Goal: Check status: Check status

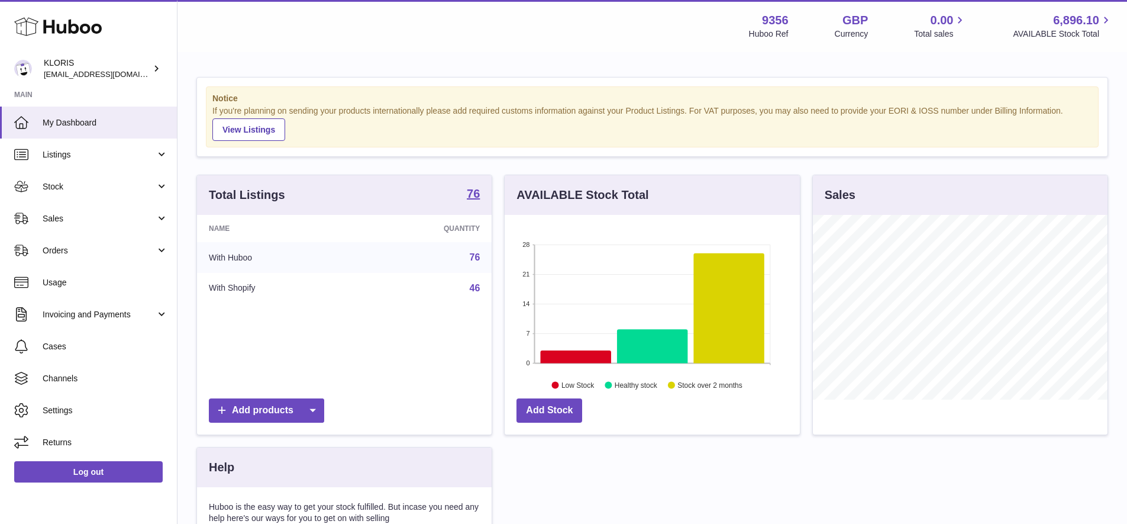
scroll to position [185, 295]
click at [60, 215] on span "Sales" at bounding box center [99, 218] width 113 height 11
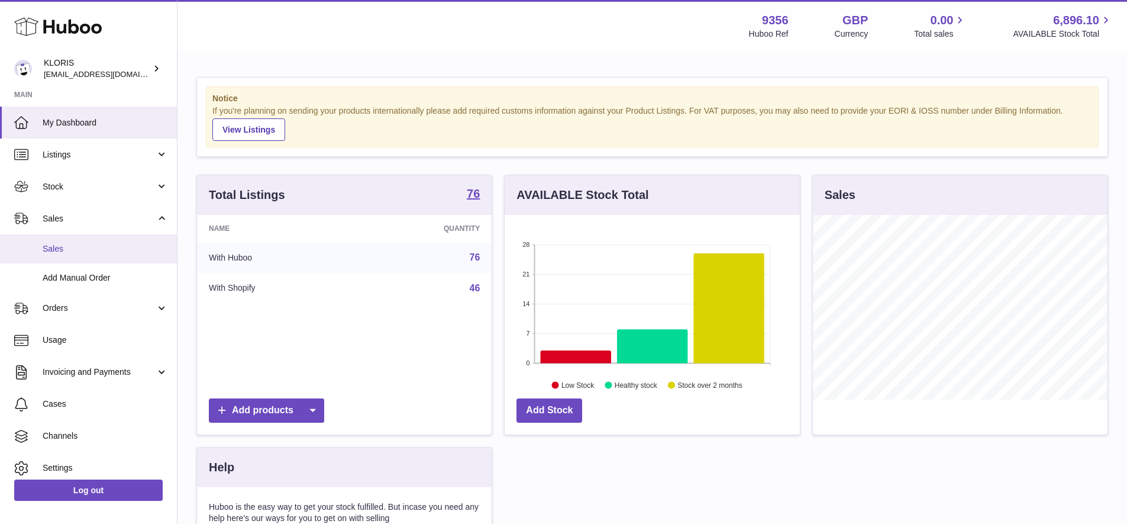
click at [64, 246] on span "Sales" at bounding box center [105, 248] width 125 height 11
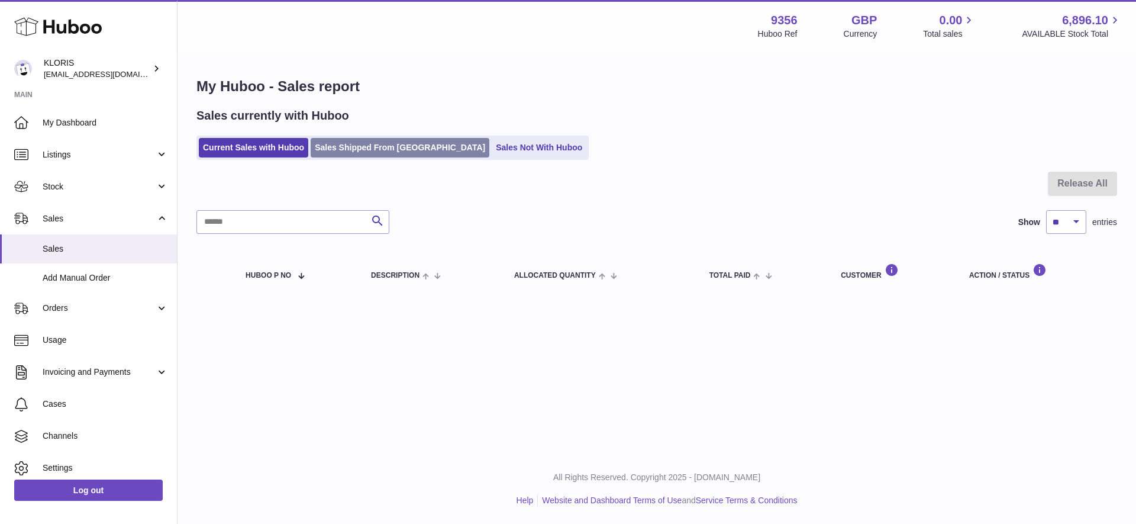
click at [376, 144] on link "Sales Shipped From [GEOGRAPHIC_DATA]" at bounding box center [400, 148] width 179 height 20
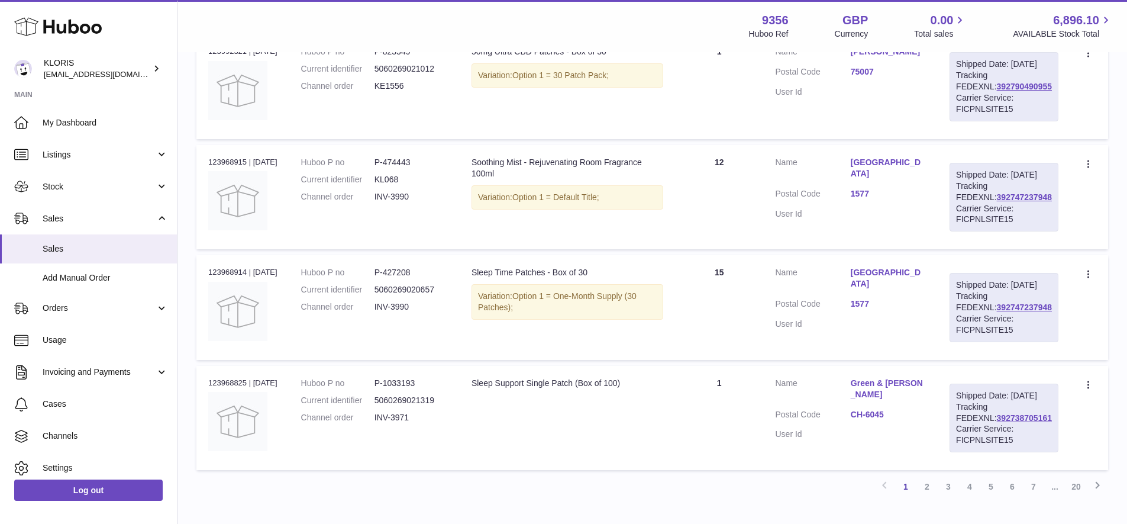
scroll to position [1062, 0]
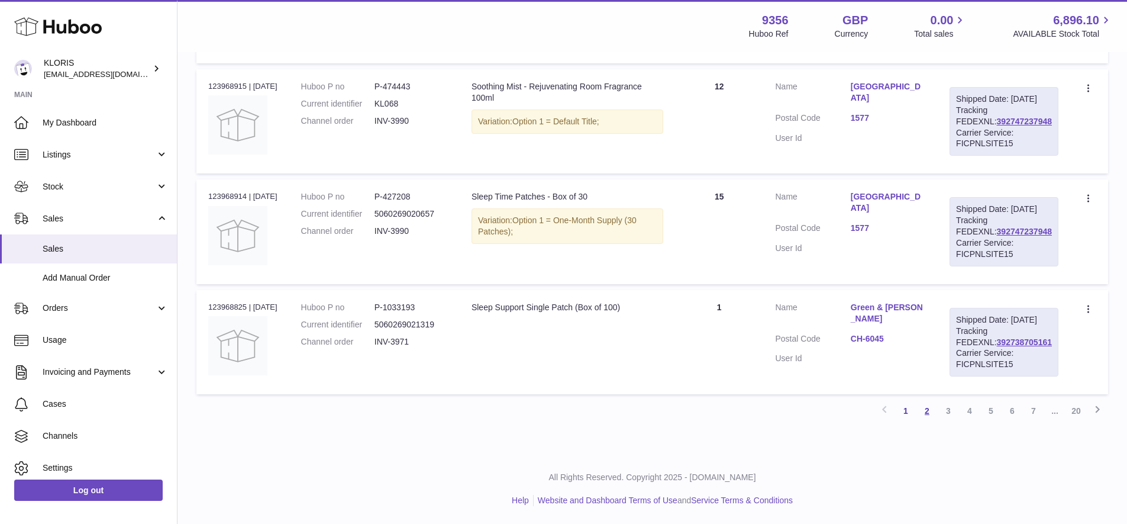
click at [924, 409] on link "2" at bounding box center [927, 410] width 21 height 21
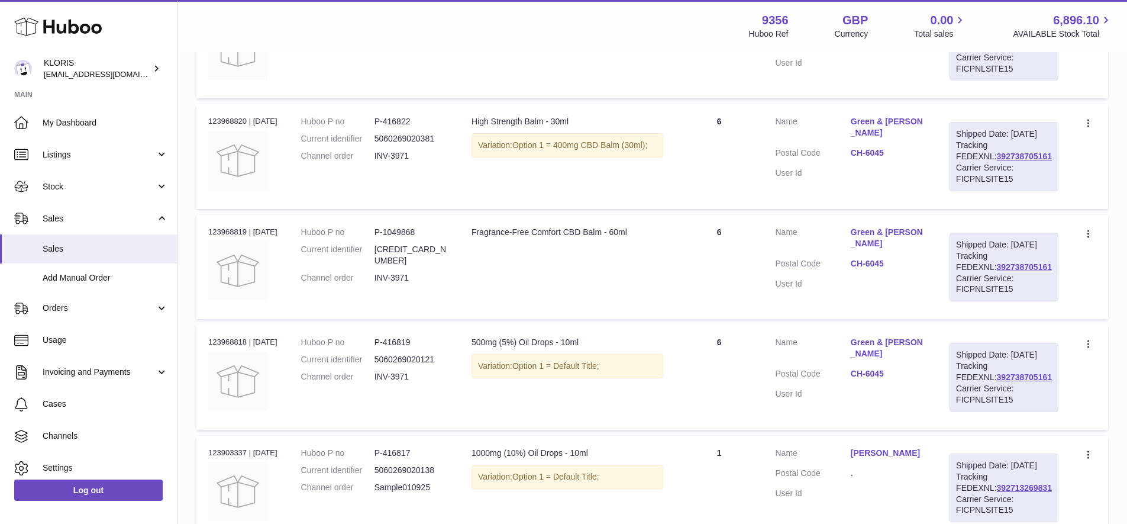
scroll to position [1030, 0]
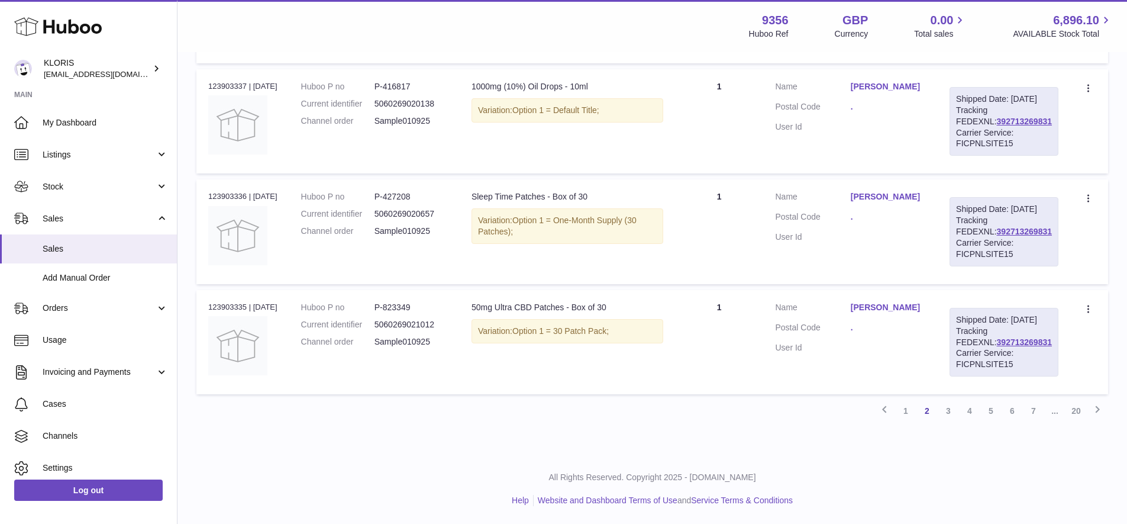
click at [944, 421] on link "3" at bounding box center [948, 410] width 21 height 21
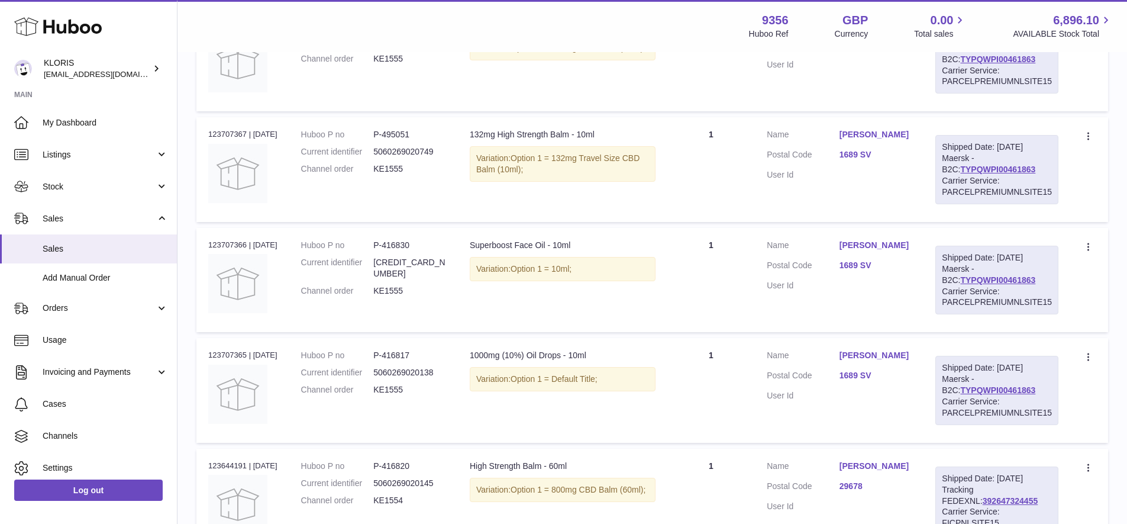
scroll to position [933, 0]
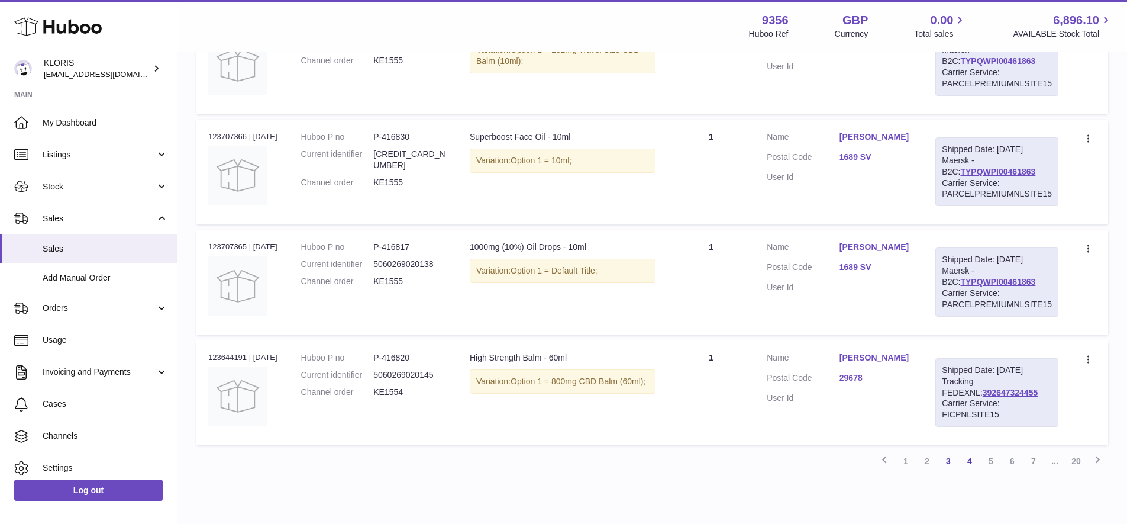
click at [969, 450] on link "4" at bounding box center [969, 460] width 21 height 21
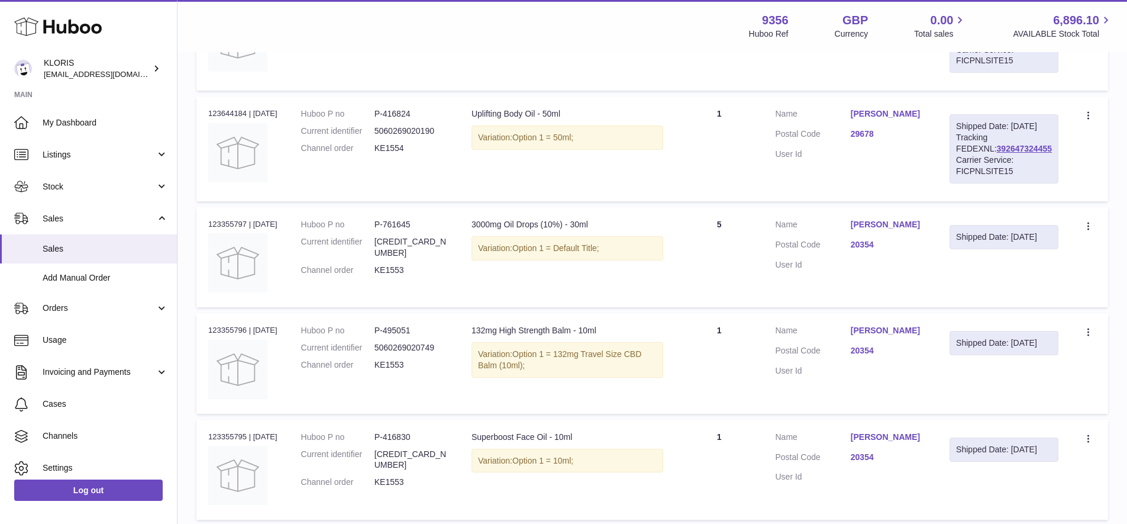
scroll to position [1023, 0]
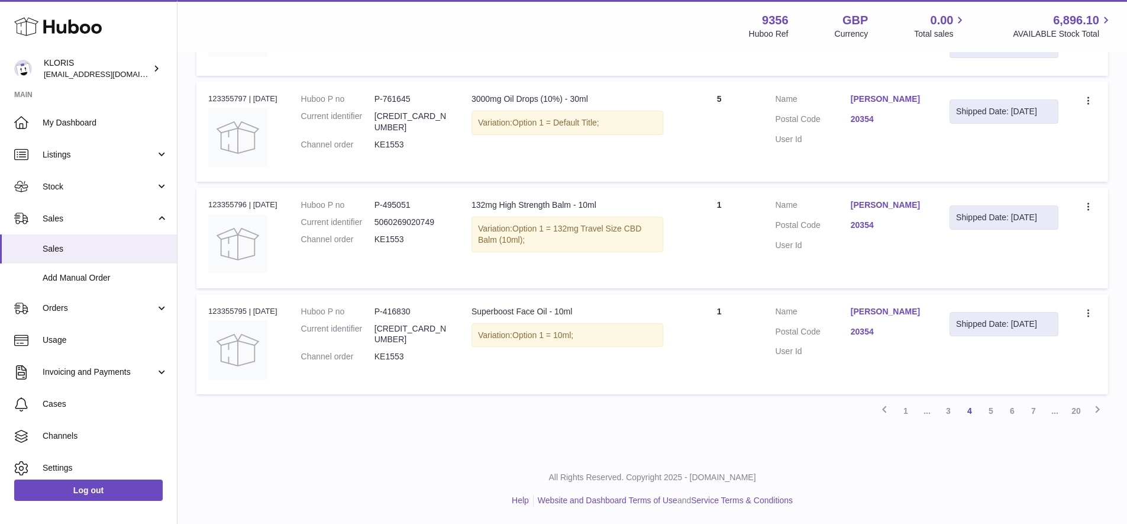
click at [989, 410] on link "5" at bounding box center [991, 410] width 21 height 21
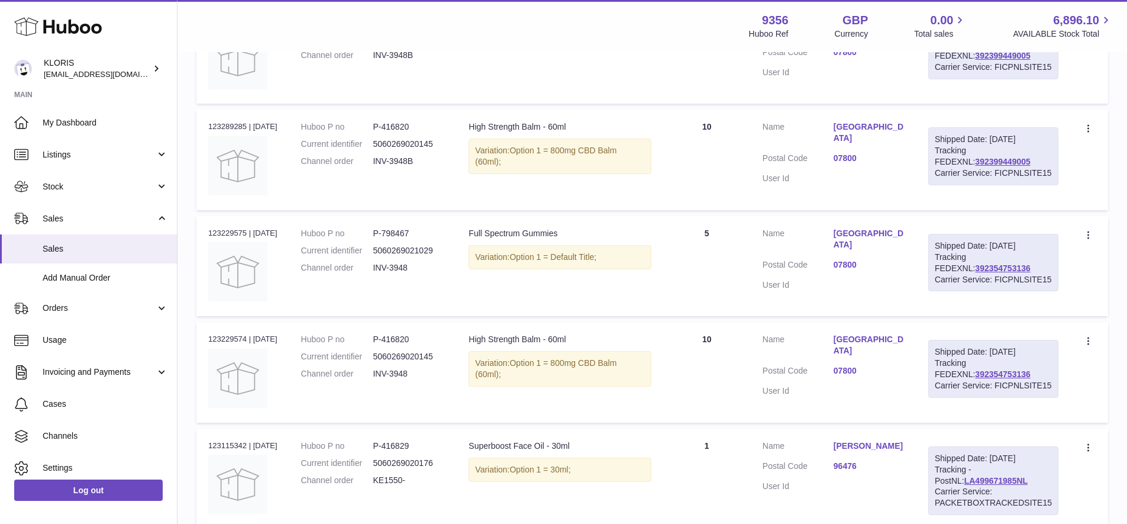
scroll to position [938, 0]
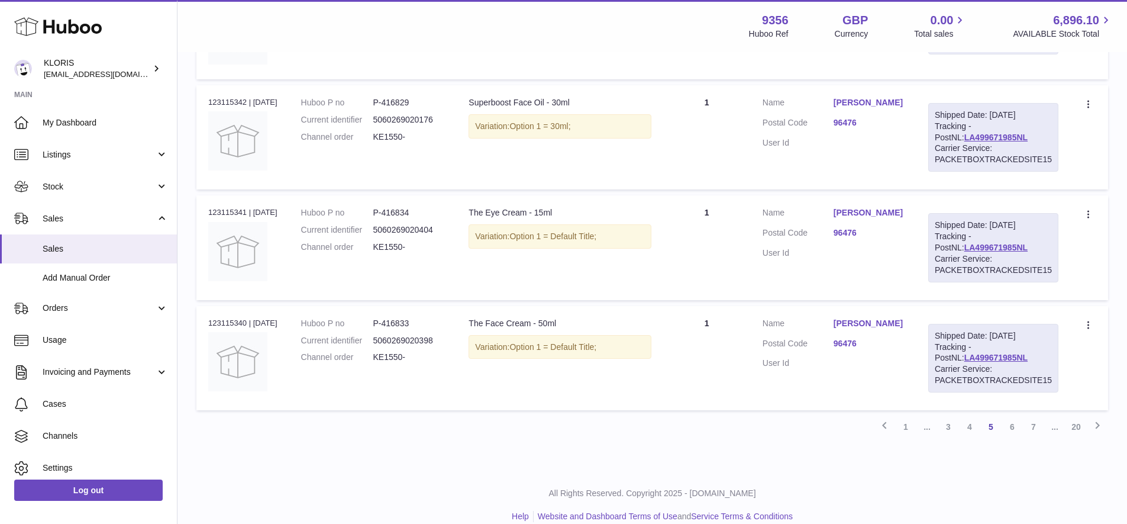
click at [1011, 416] on link "6" at bounding box center [1012, 426] width 21 height 21
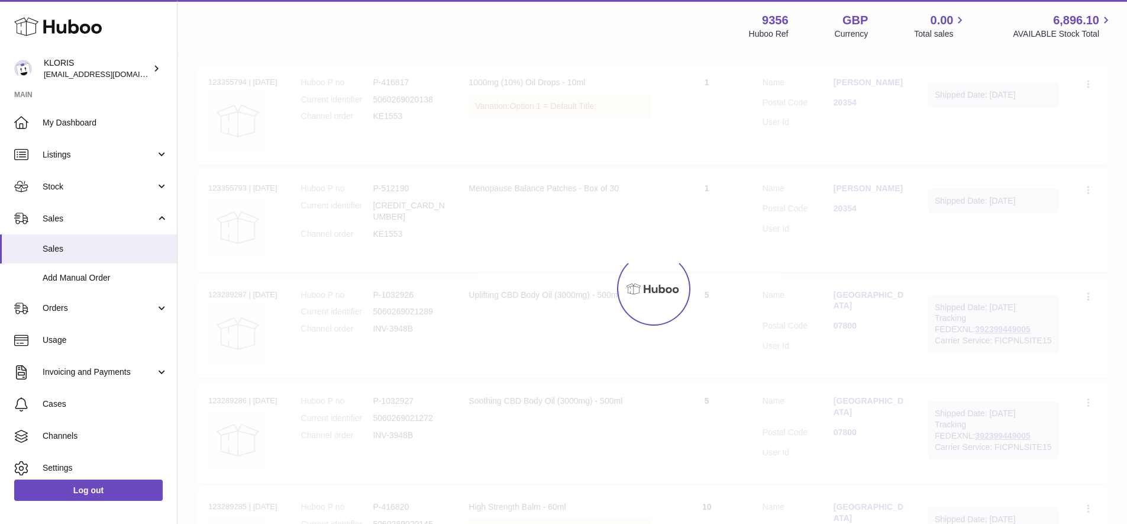
scroll to position [53, 0]
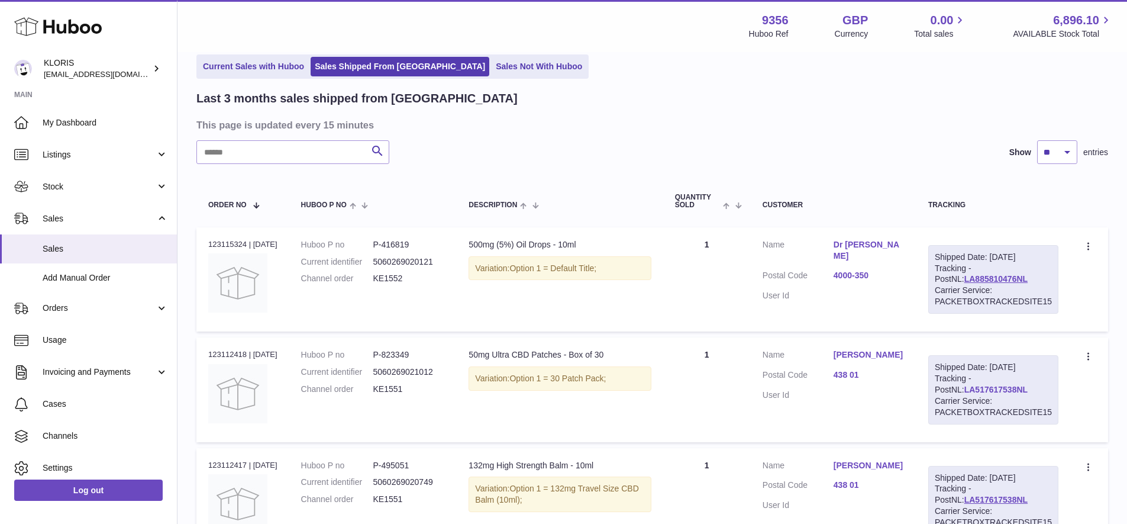
click at [965, 385] on link "LA517617538NL" at bounding box center [996, 389] width 63 height 9
